Goal: Information Seeking & Learning: Learn about a topic

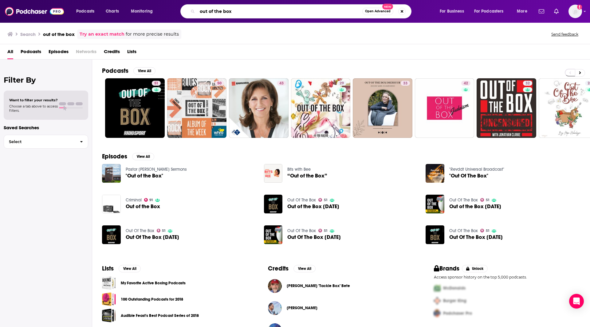
drag, startPoint x: 236, startPoint y: 14, endPoint x: 200, endPoint y: 13, distance: 35.6
click at [200, 13] on input "out of the box" at bounding box center [279, 11] width 165 height 10
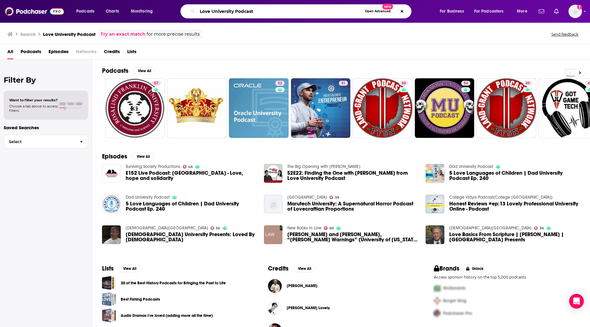
click at [272, 11] on input "Love University Podcast" at bounding box center [279, 11] width 165 height 10
type input "Love University Podcast Dr. [PERSON_NAME]"
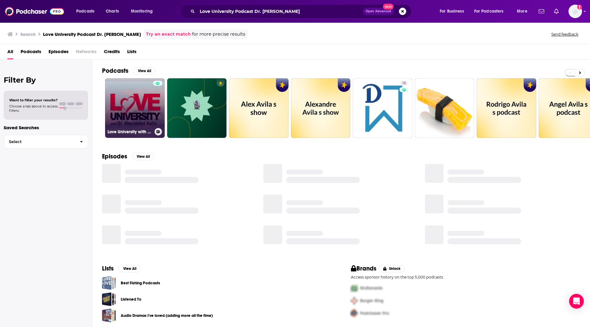
click at [145, 117] on link "Love University with [PERSON_NAME]" at bounding box center [135, 108] width 60 height 60
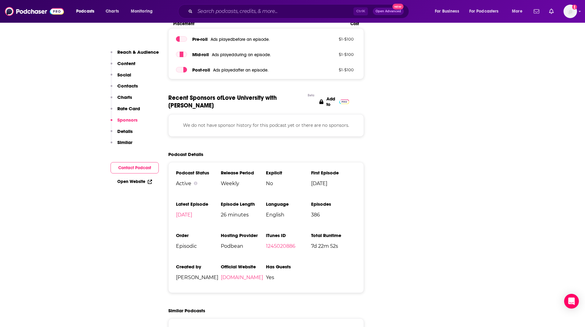
scroll to position [754, 0]
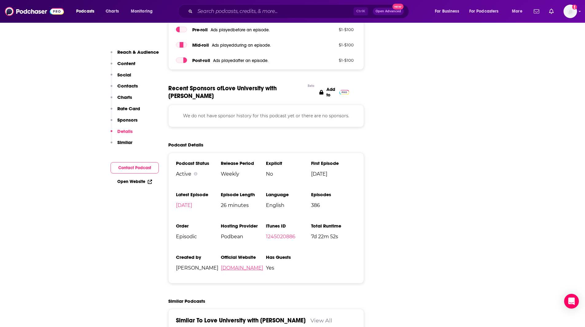
click at [245, 265] on link "[DOMAIN_NAME]" at bounding box center [242, 268] width 42 height 6
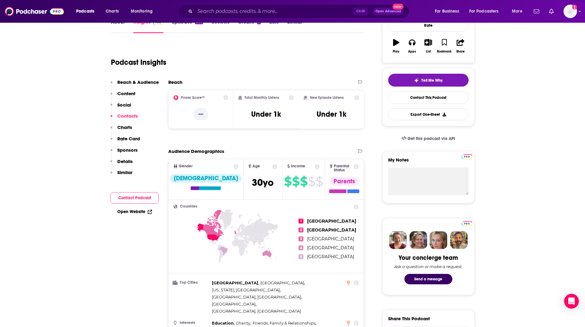
scroll to position [0, 0]
